Goal: Complete application form: Fill out and submit a form for a specific purpose

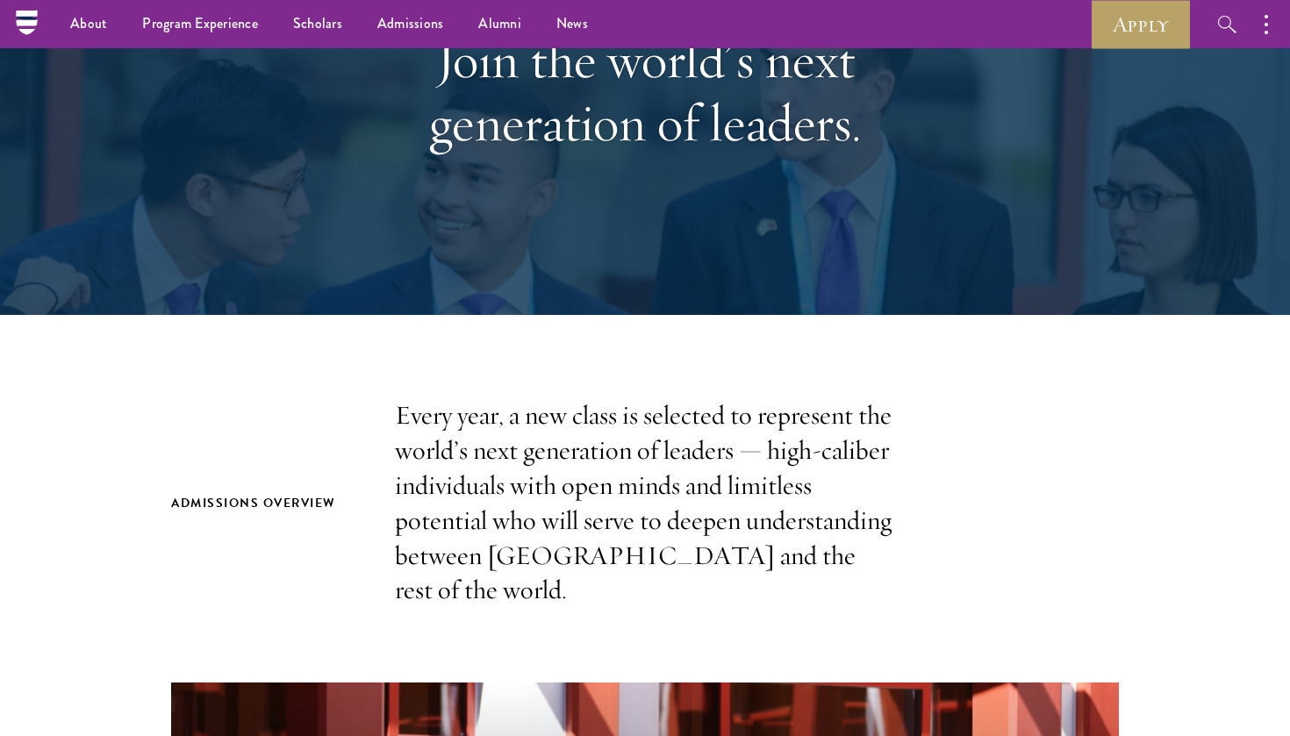
scroll to position [220, 0]
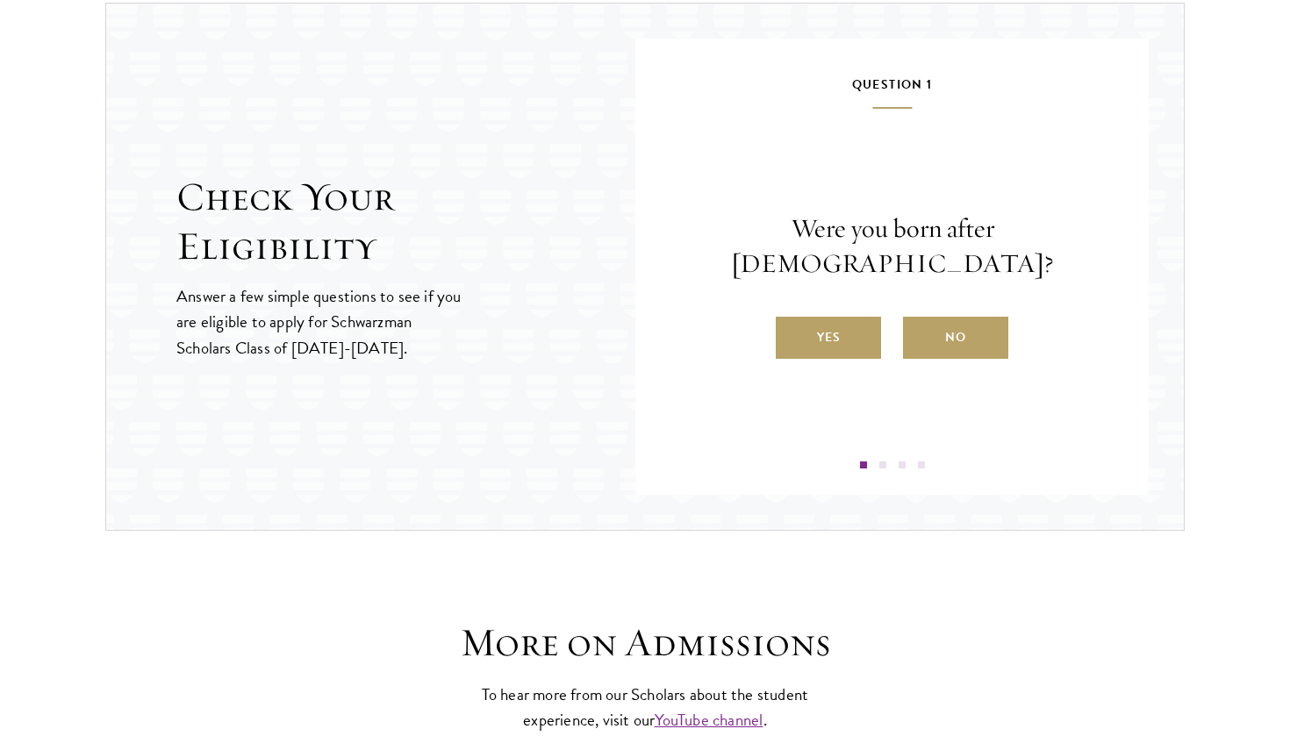
scroll to position [1852, 0]
click at [829, 317] on label "Yes" at bounding box center [828, 338] width 105 height 42
click at [792, 319] on input "Yes" at bounding box center [784, 327] width 16 height 16
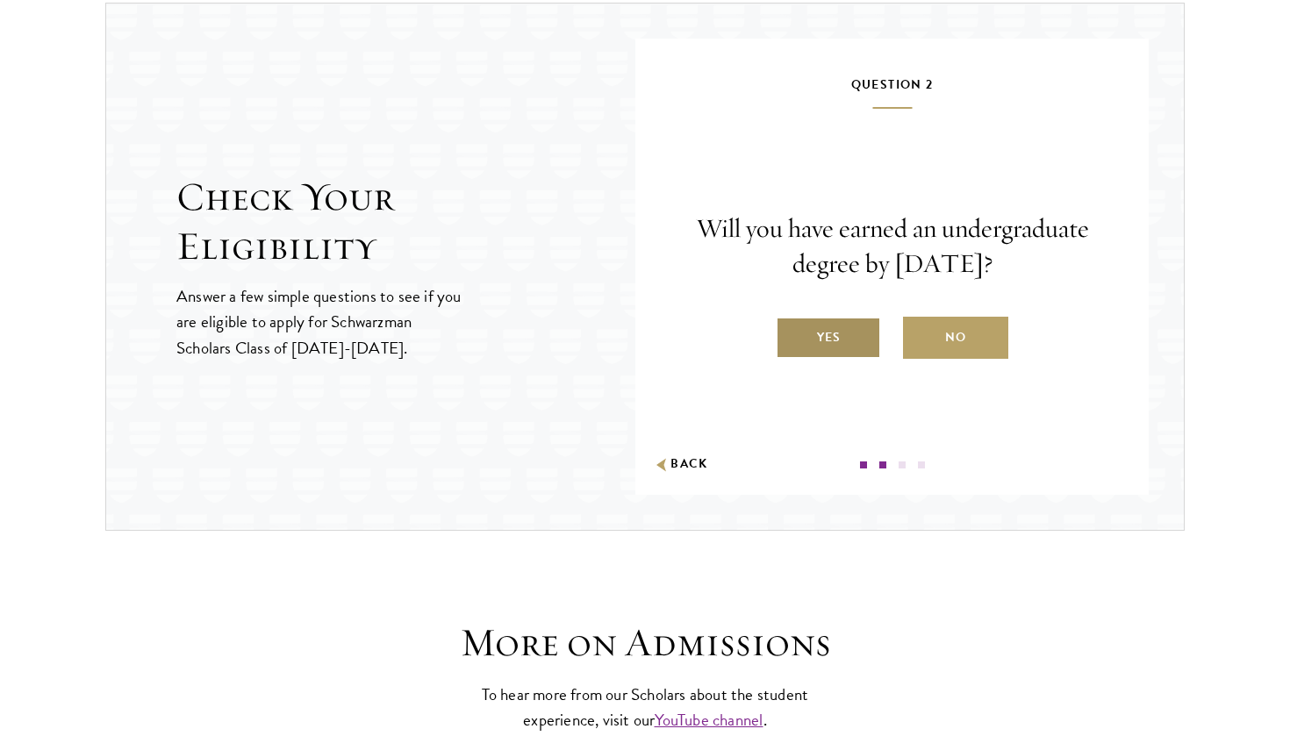
click at [859, 352] on label "Yes" at bounding box center [828, 338] width 105 height 42
click at [792, 334] on input "Yes" at bounding box center [784, 327] width 16 height 16
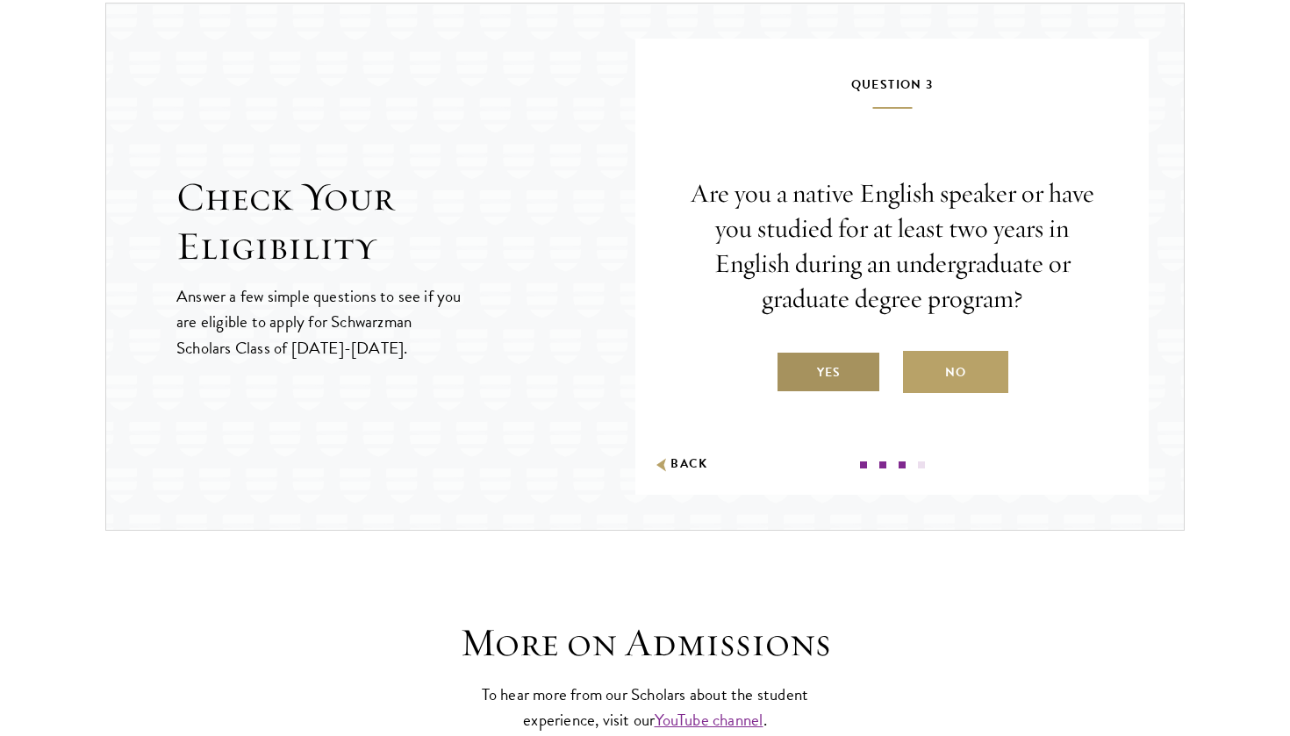
click at [875, 364] on label "Yes" at bounding box center [828, 372] width 105 height 42
click at [792, 364] on input "Yes" at bounding box center [784, 362] width 16 height 16
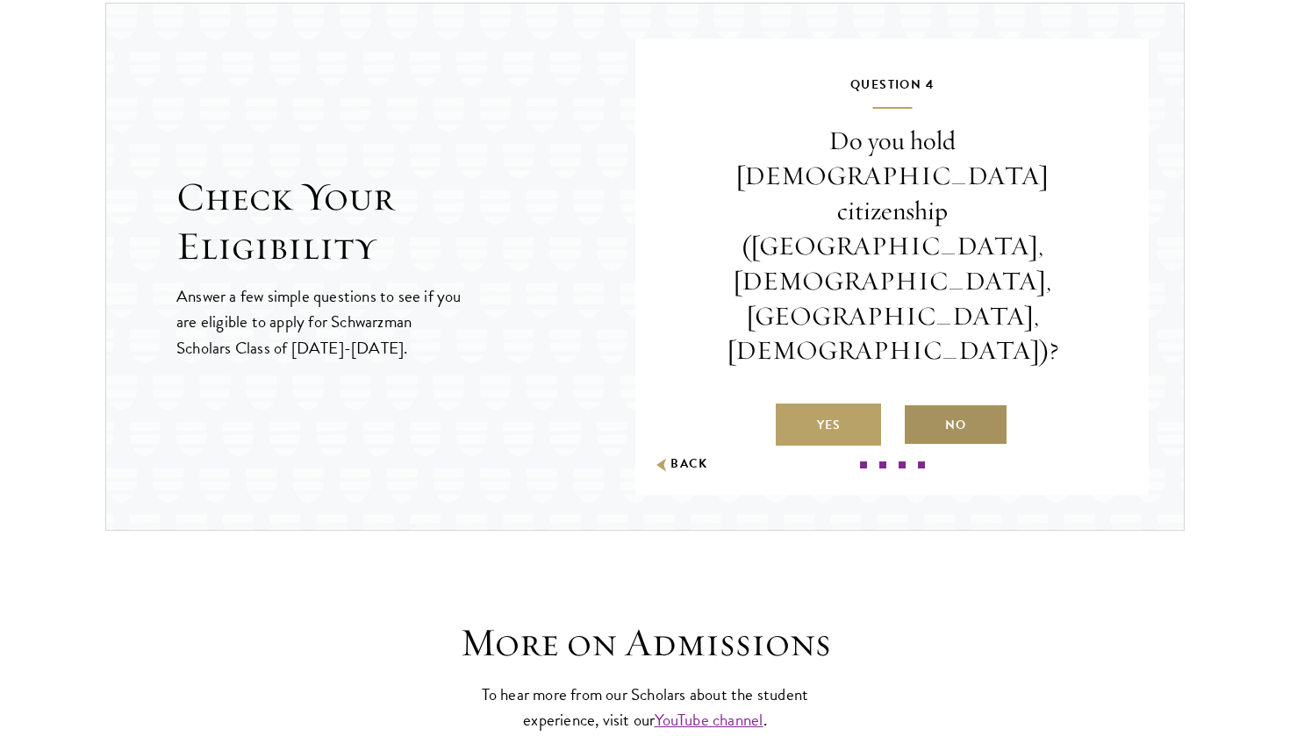
click at [968, 404] on label "No" at bounding box center [955, 425] width 105 height 42
click at [919, 406] on input "No" at bounding box center [911, 414] width 16 height 16
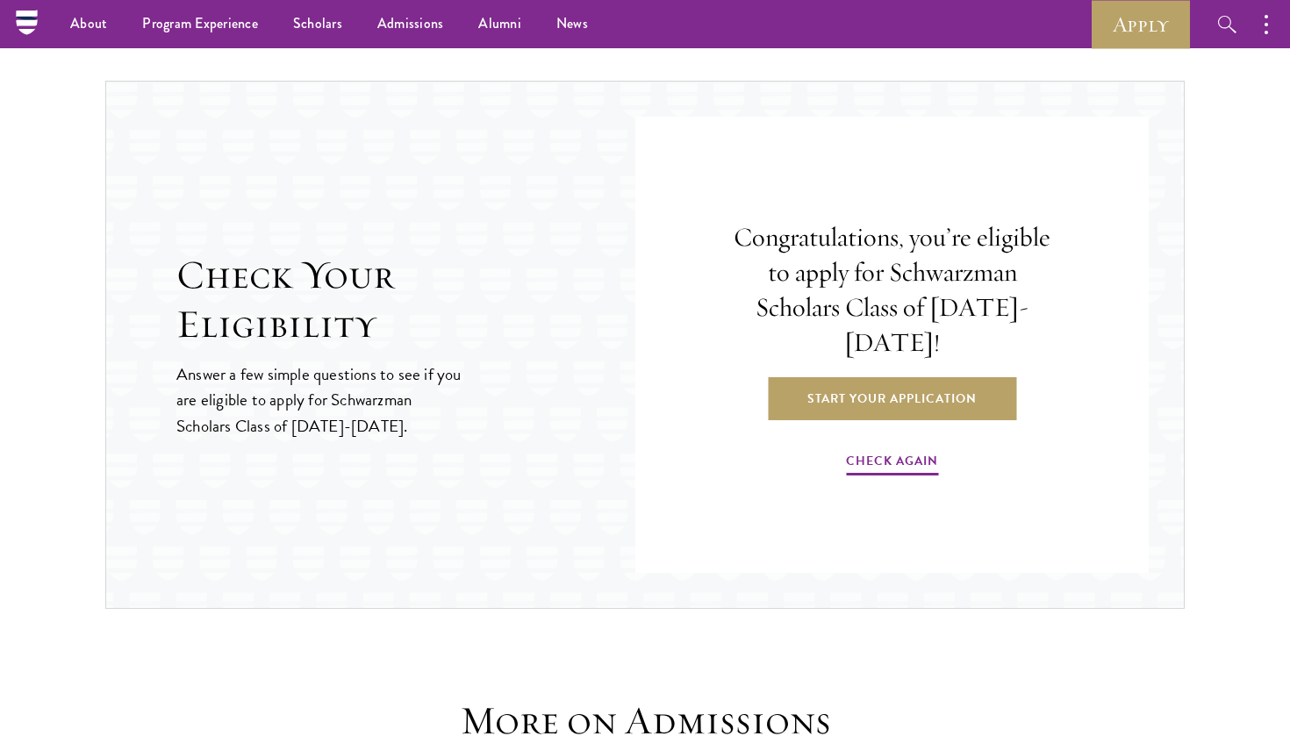
scroll to position [1571, 0]
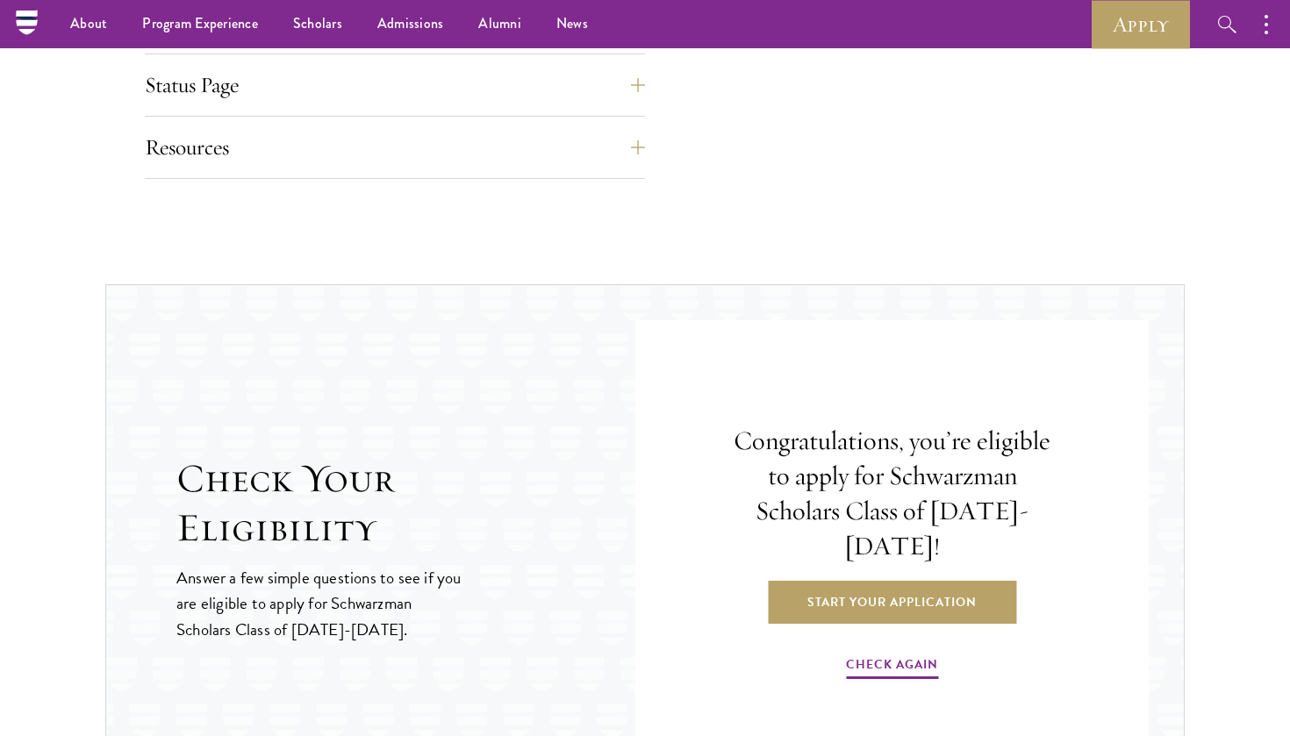
click at [26, 32] on nav "About Overview Leadership Donors Program Experience Overview Curriculum Student…" at bounding box center [477, 24] width 903 height 48
click at [25, 18] on icon at bounding box center [26, 19] width 21 height 4
